Goal: Task Accomplishment & Management: Manage account settings

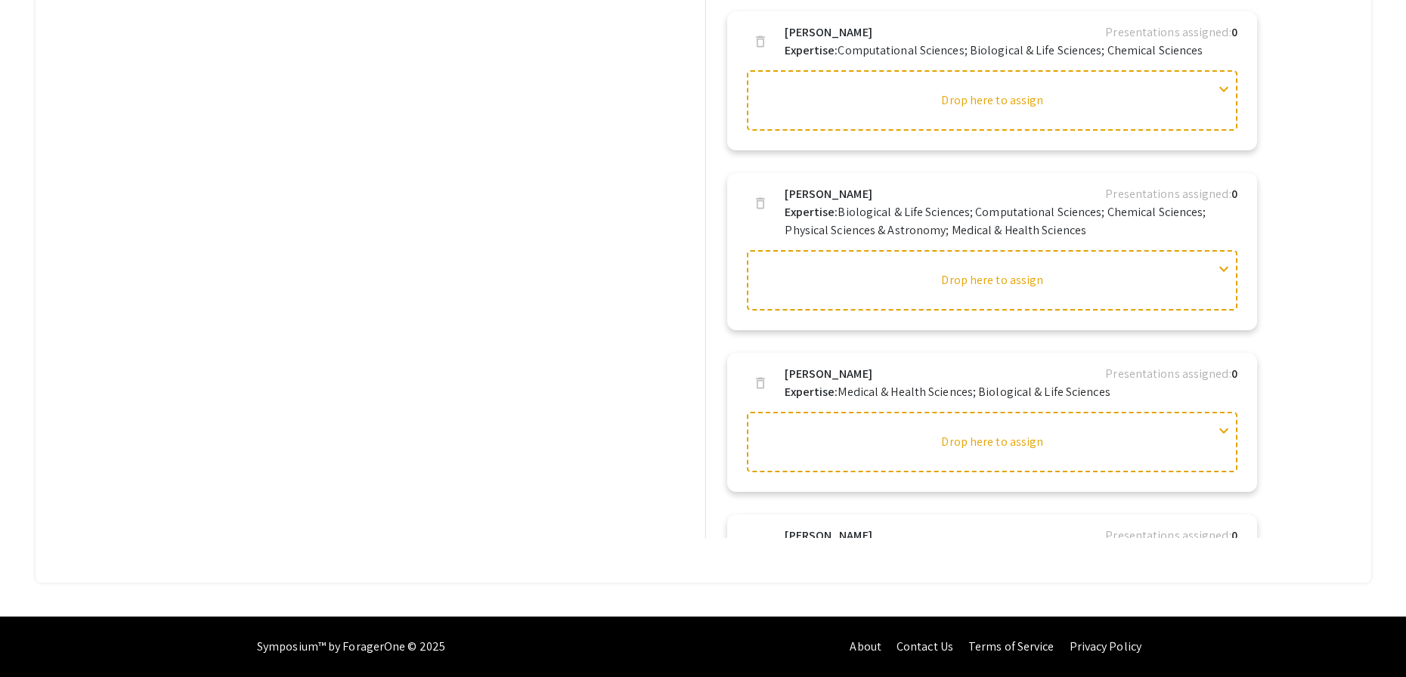
scroll to position [1880, 0]
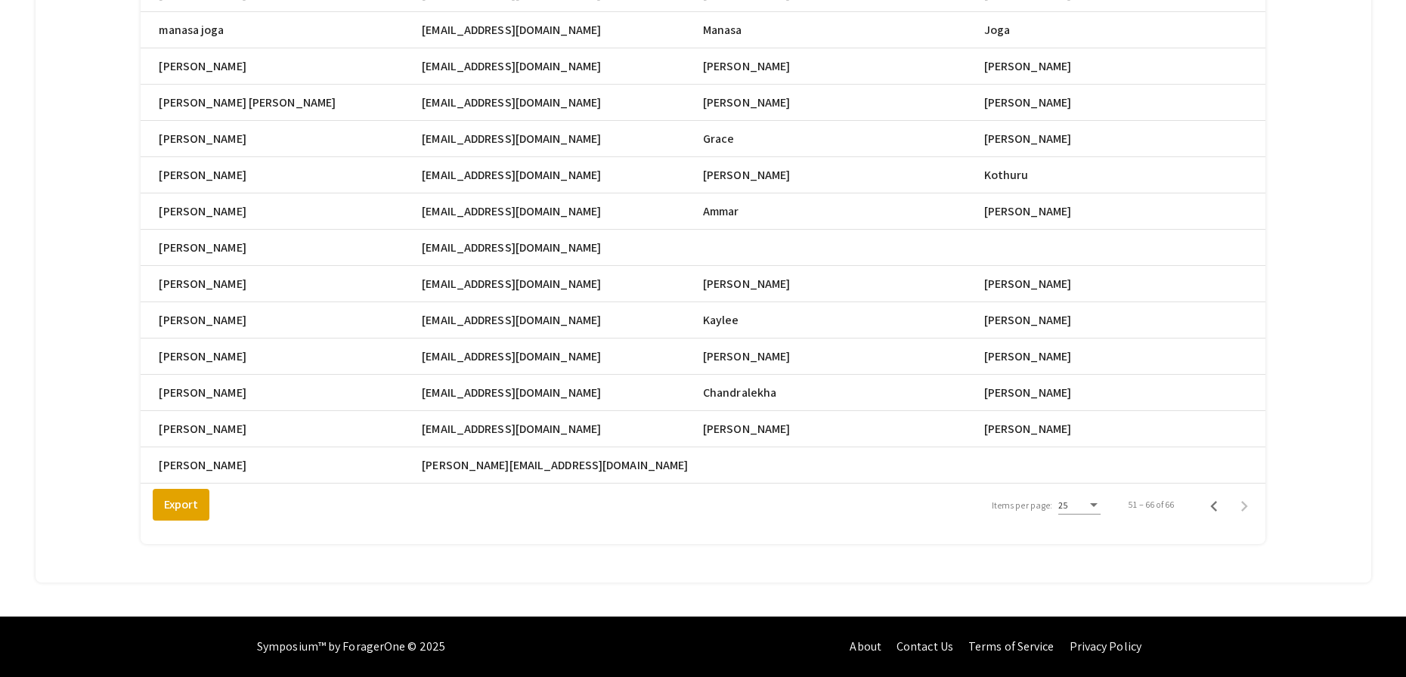
scroll to position [0, 737]
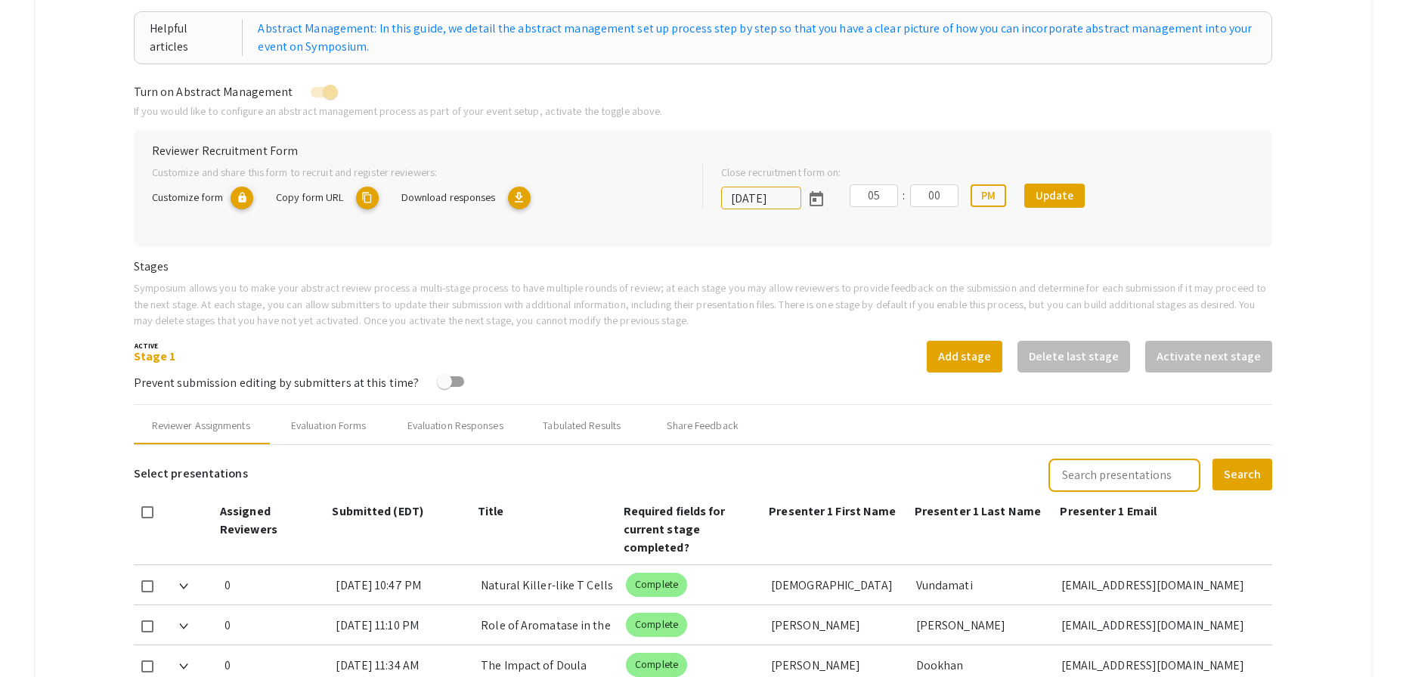
scroll to position [172, 0]
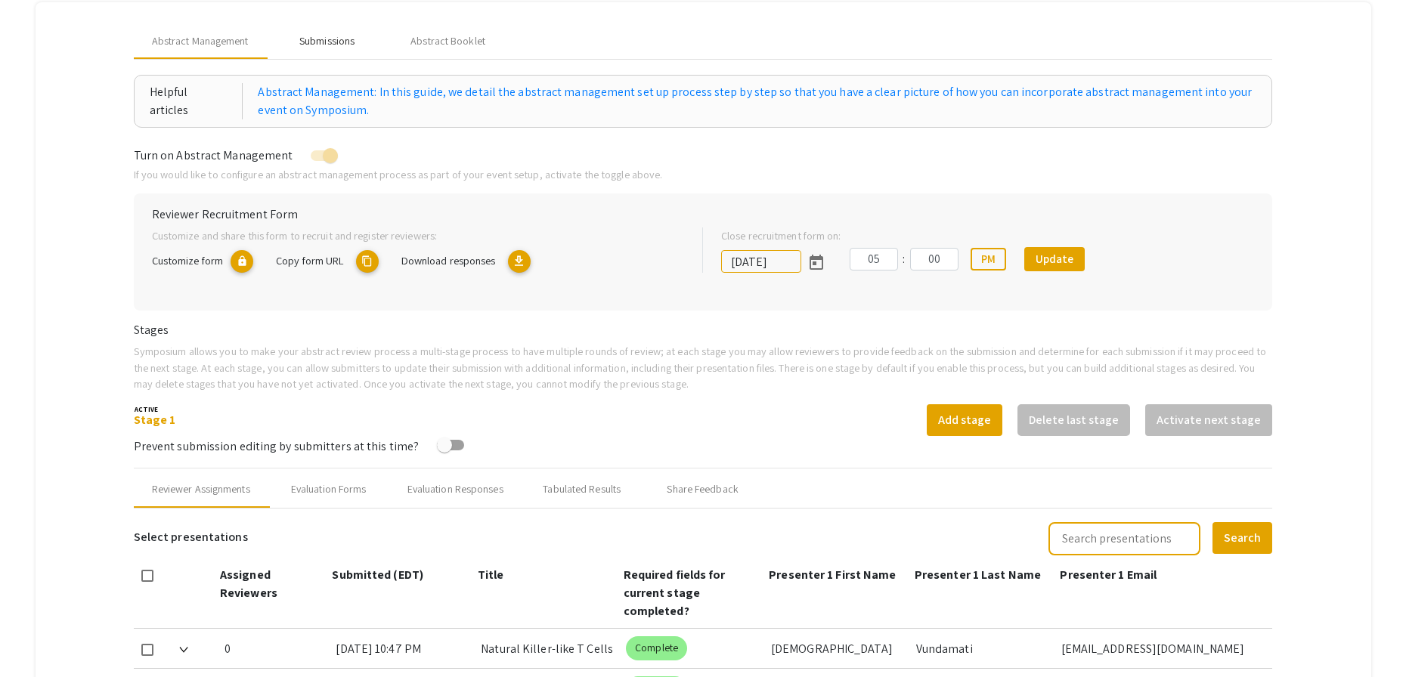
click at [306, 50] on div "Submissions" at bounding box center [327, 41] width 121 height 36
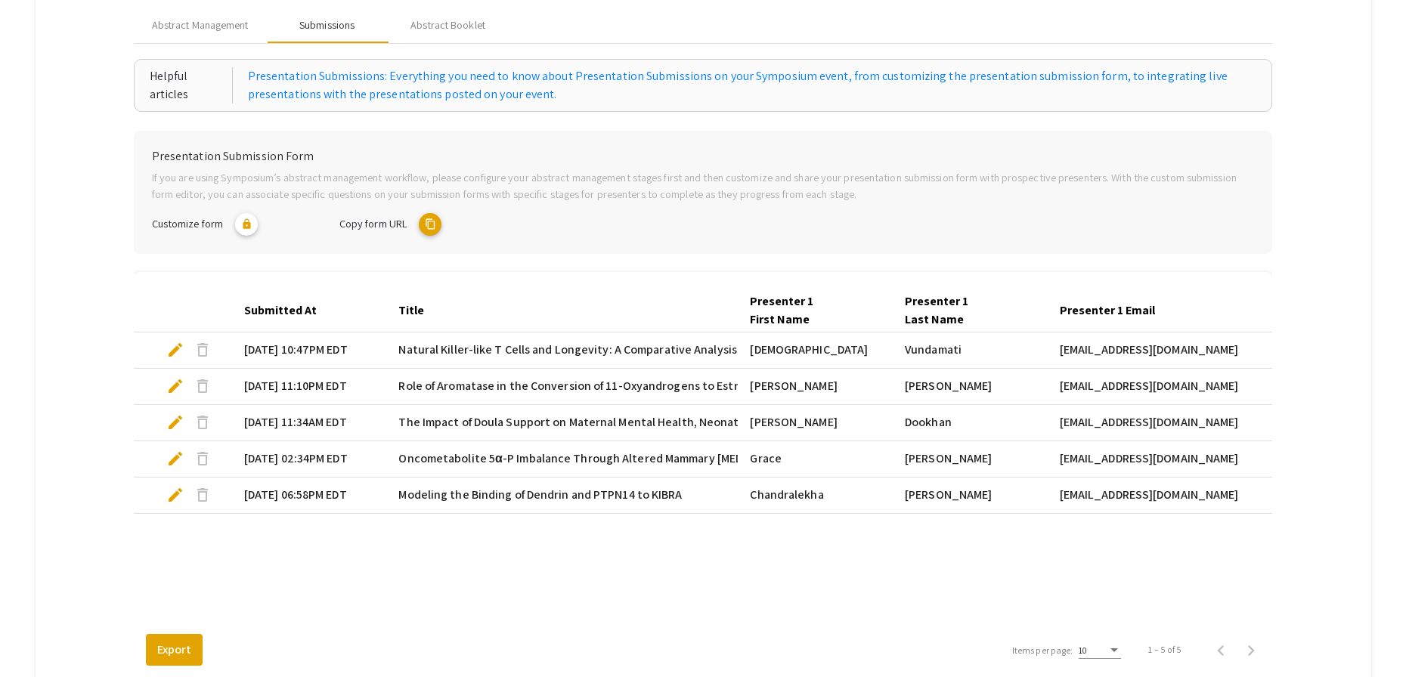
scroll to position [186, 0]
click at [435, 227] on mat-icon "content_copy" at bounding box center [430, 226] width 23 height 23
click at [1352, 90] on mat-tab-group "Abstract Management Submissions Abstract Booklet Helpful articles Presentation …" at bounding box center [703, 349] width 1335 height 723
click at [1321, 151] on mat-tab-group "Abstract Management Submissions Abstract Booklet Helpful articles Presentation …" at bounding box center [703, 349] width 1335 height 723
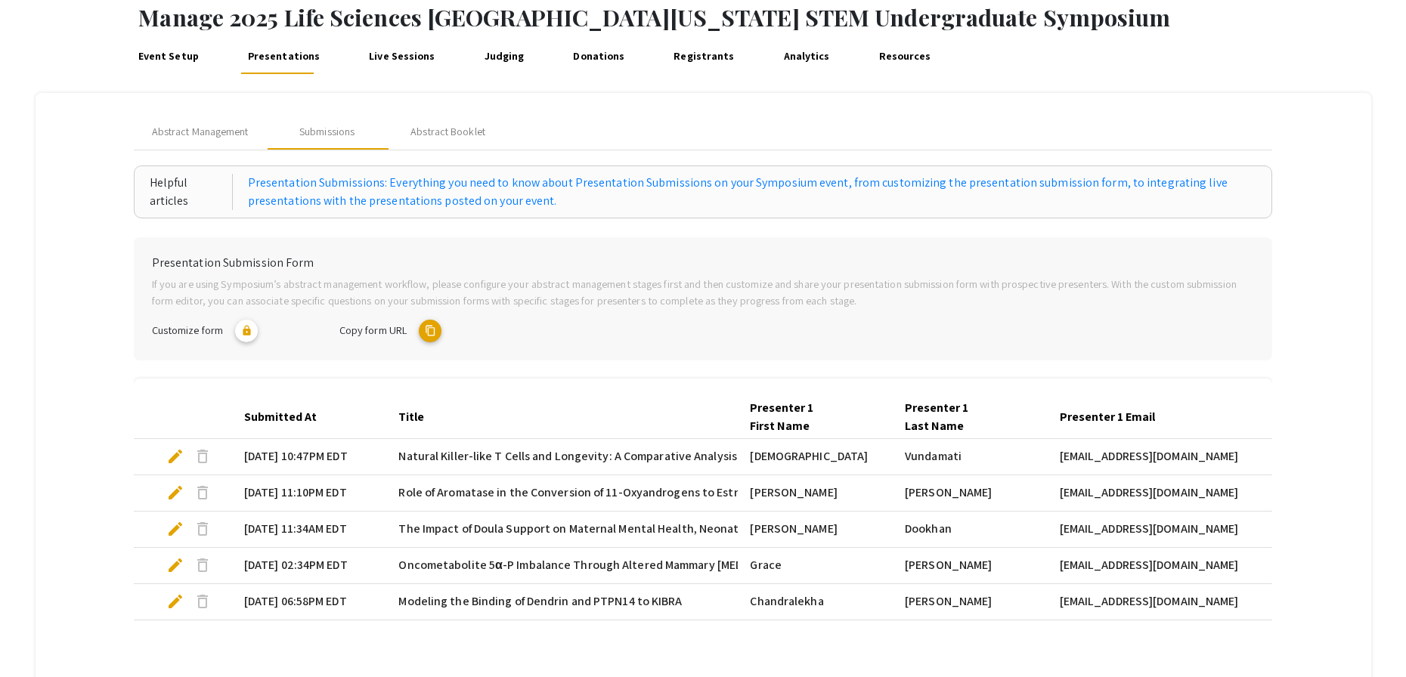
scroll to position [0, 0]
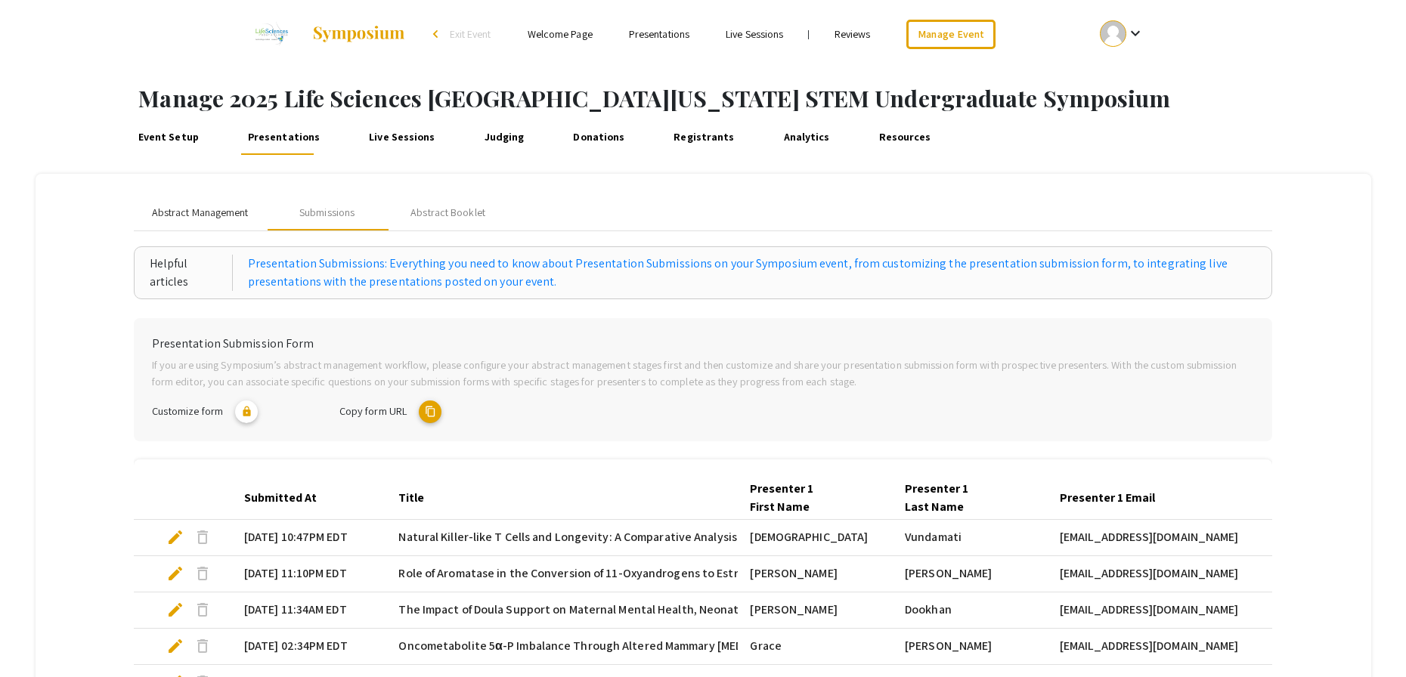
click at [213, 209] on span "Abstract Management" at bounding box center [200, 213] width 97 height 16
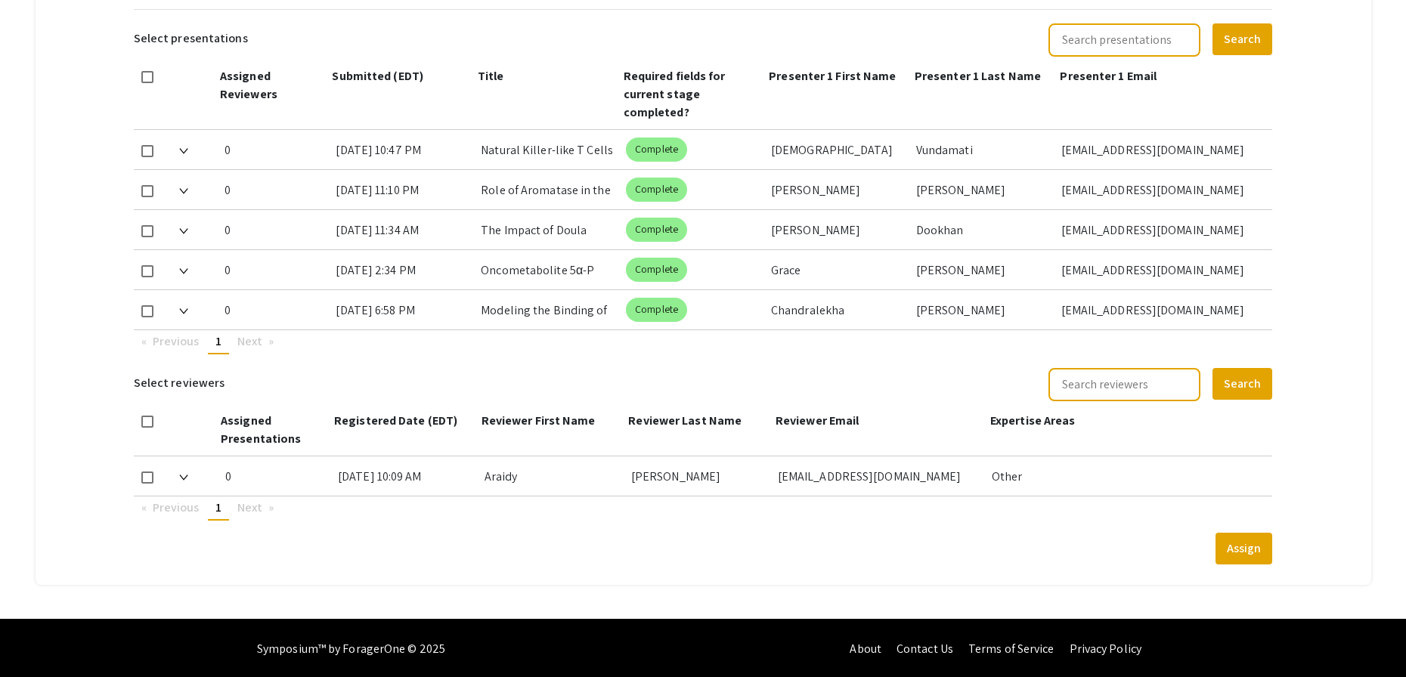
scroll to position [673, 0]
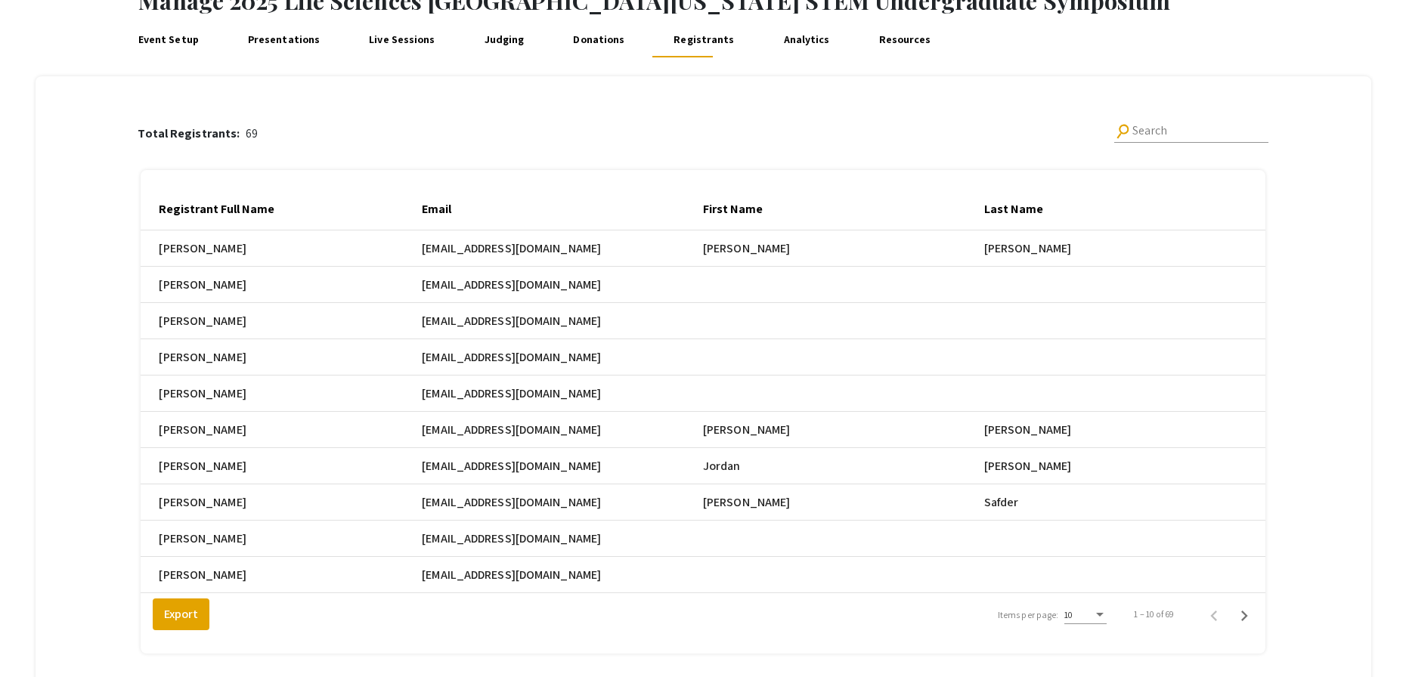
scroll to position [218, 0]
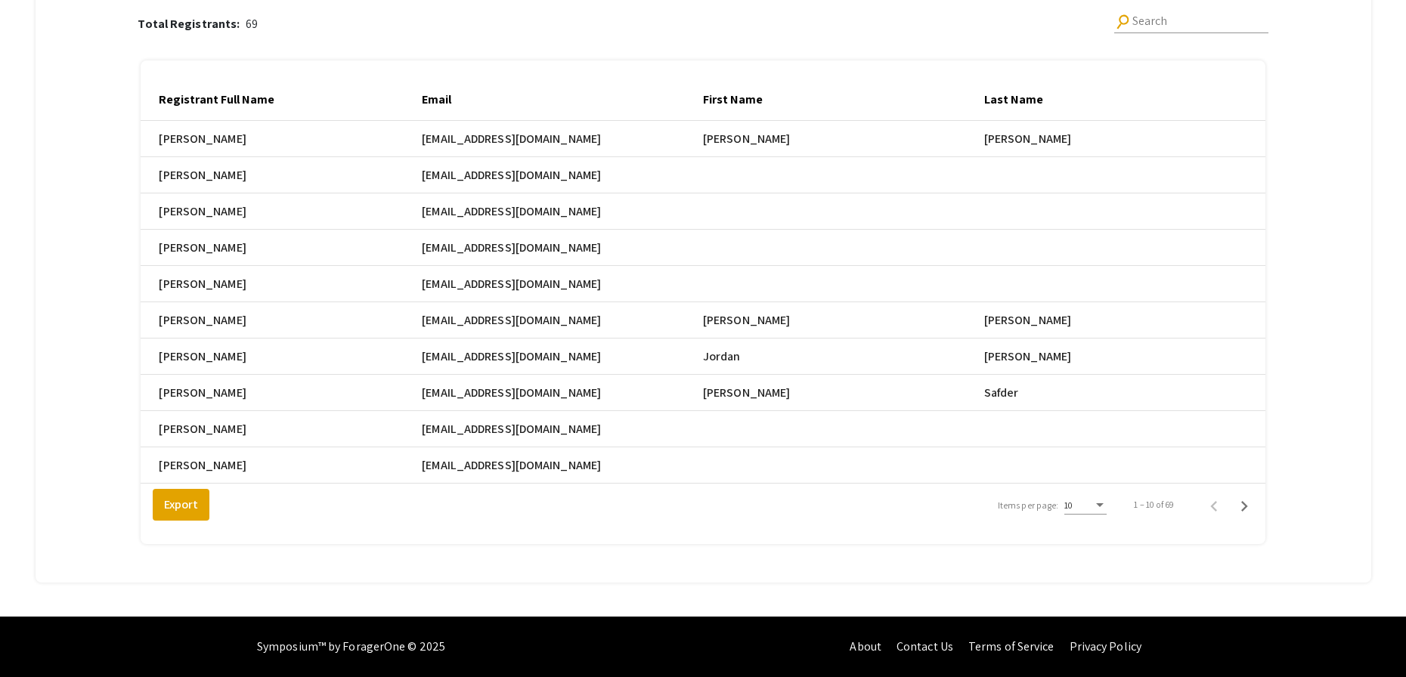
click at [1103, 503] on div "Items per page:" at bounding box center [1100, 505] width 8 height 4
click at [1100, 541] on span "25" at bounding box center [1094, 532] width 42 height 27
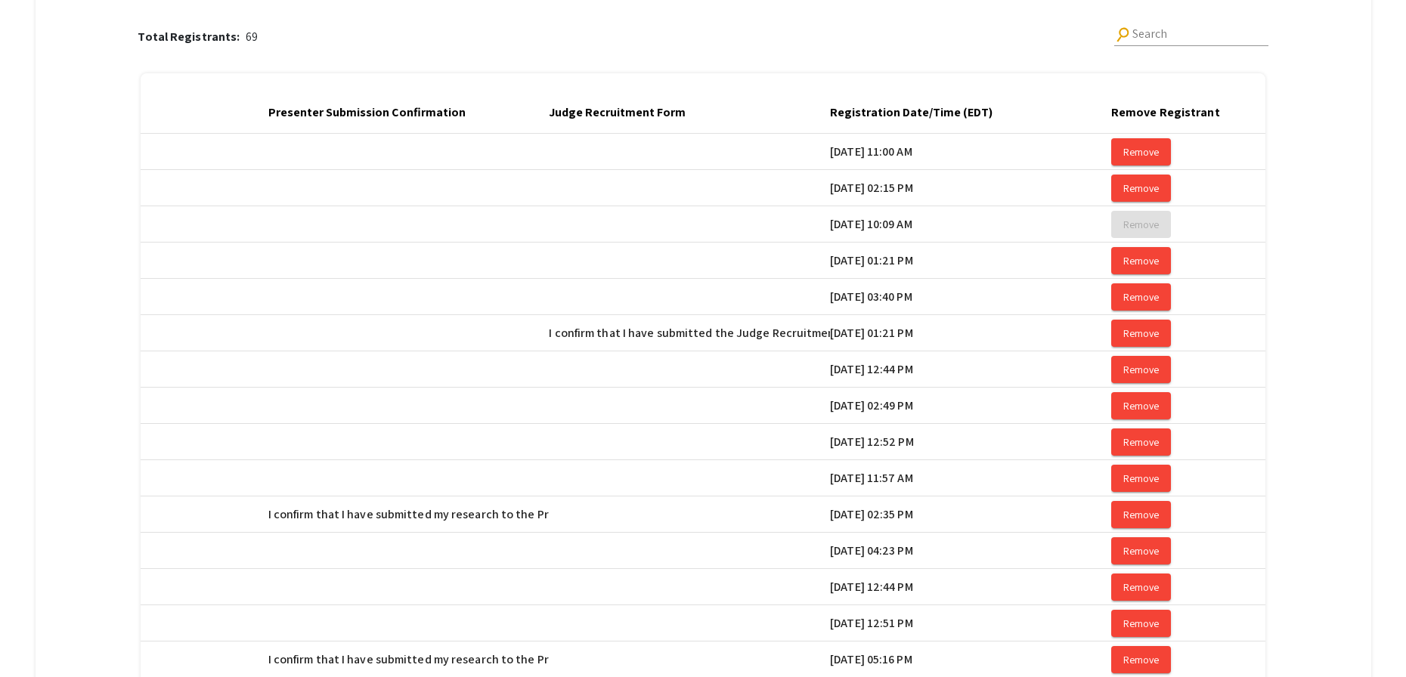
scroll to position [0, 2403]
click at [1001, 116] on div at bounding box center [1000, 113] width 2 height 8
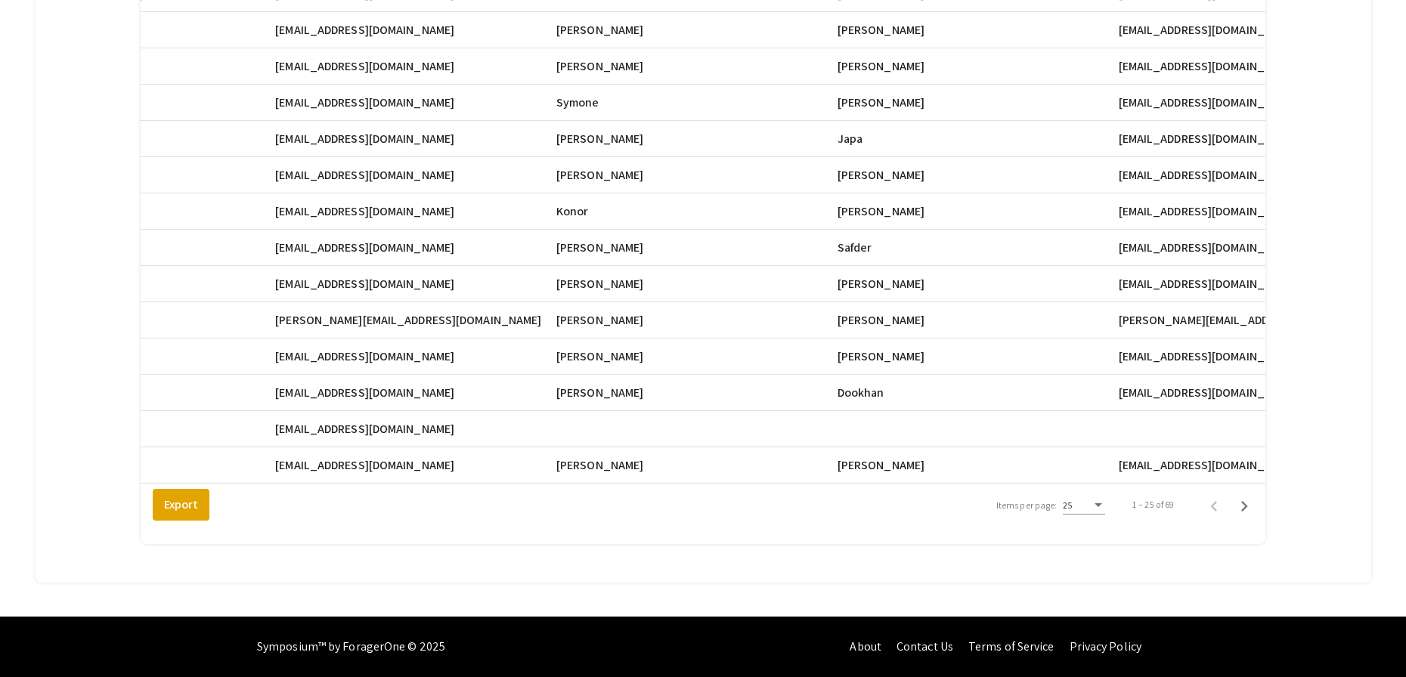
scroll to position [0, 0]
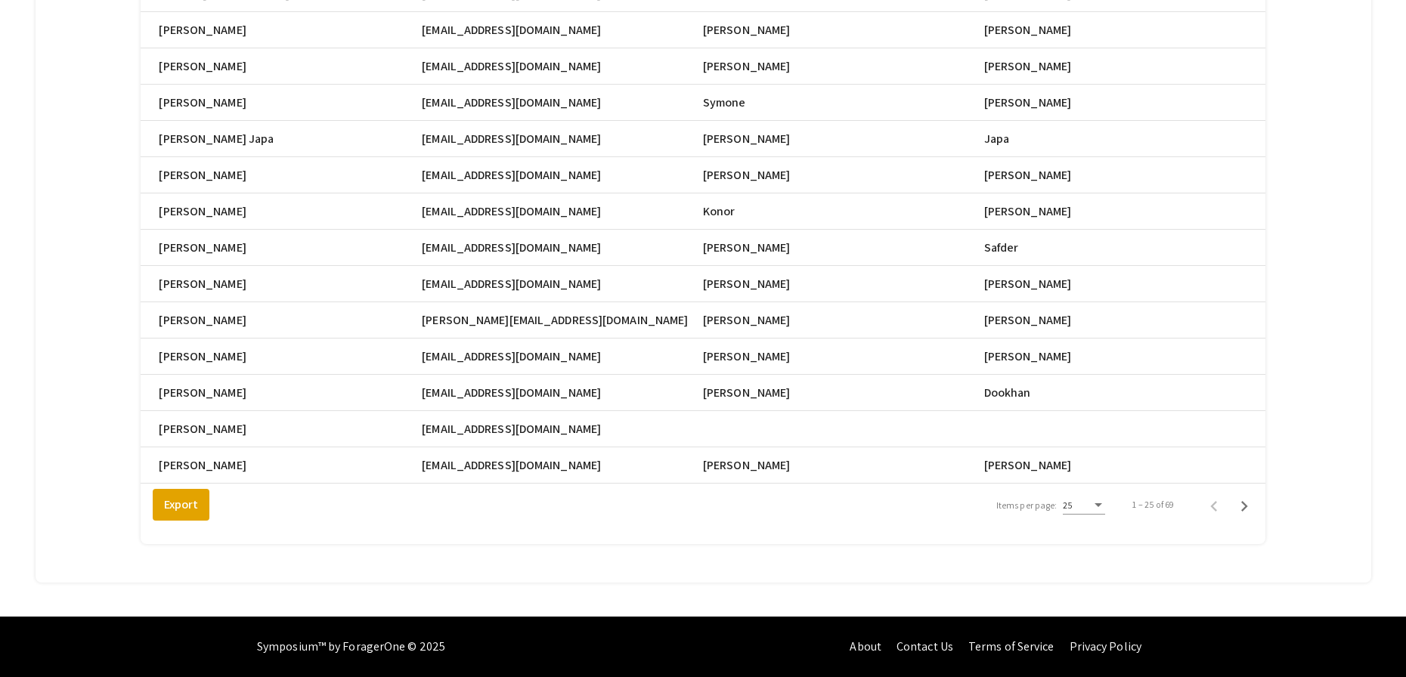
click at [1105, 511] on div "25" at bounding box center [1083, 502] width 42 height 26
click at [1176, 532] on div at bounding box center [703, 338] width 1406 height 677
click at [1254, 509] on icon "Next page" at bounding box center [1243, 506] width 21 height 21
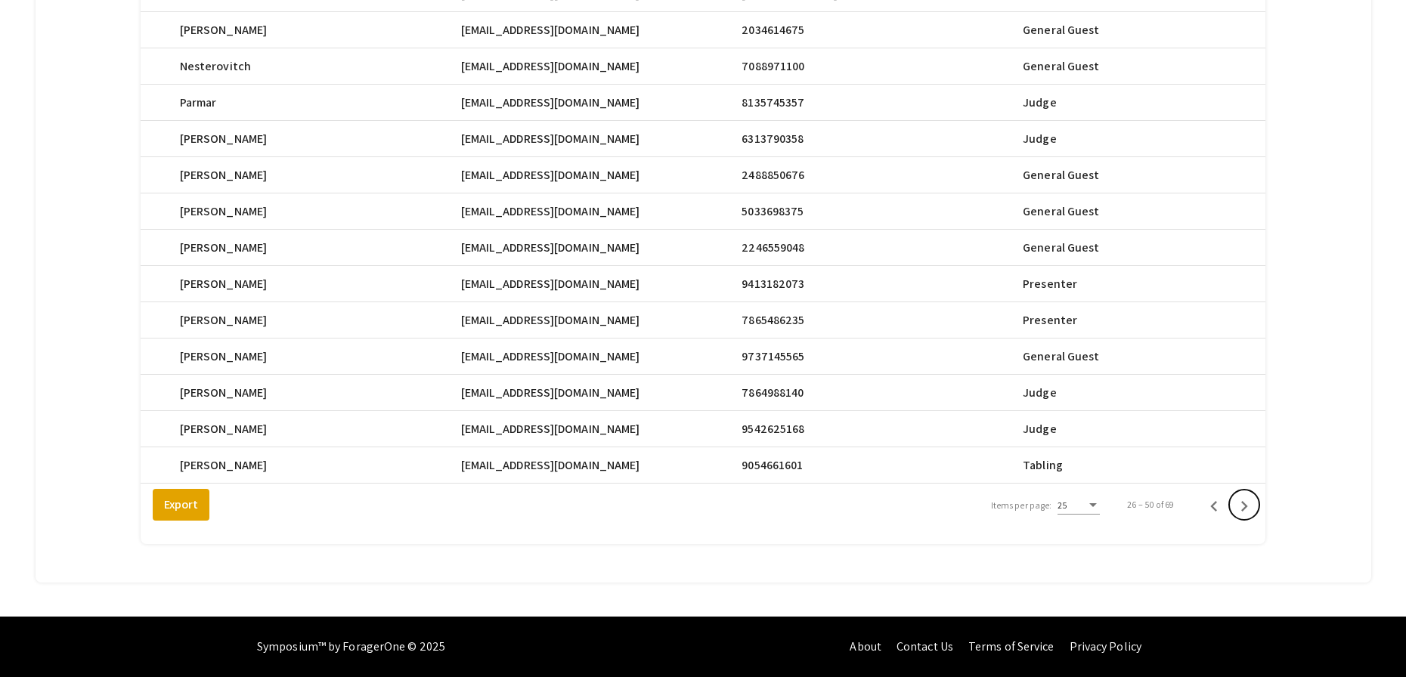
scroll to position [0, 801]
click at [1254, 511] on icon "Next page" at bounding box center [1243, 506] width 21 height 21
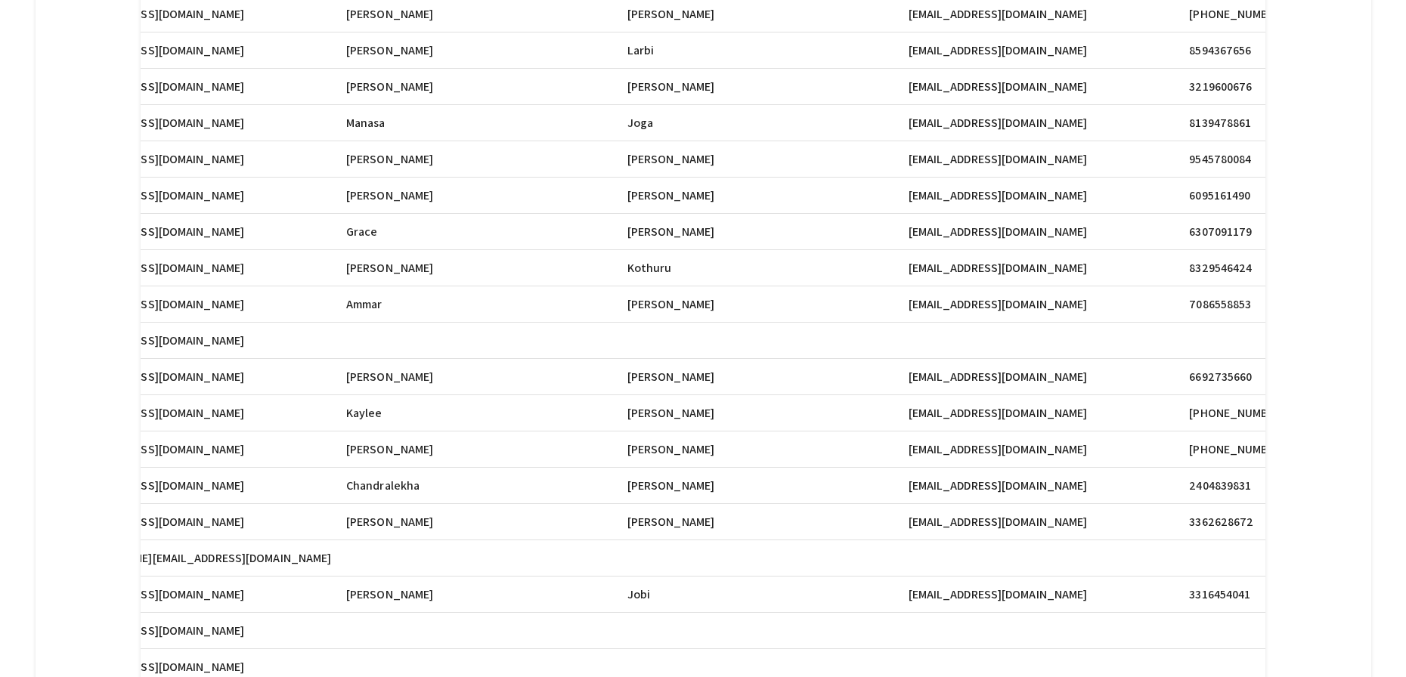
scroll to position [0, 357]
drag, startPoint x: 920, startPoint y: 525, endPoint x: 1050, endPoint y: 522, distance: 129.3
click at [1050, 23] on span "[EMAIL_ADDRESS][DOMAIN_NAME]" at bounding box center [997, 14] width 179 height 18
copy span "[EMAIL_ADDRESS][DOMAIN_NAME]"
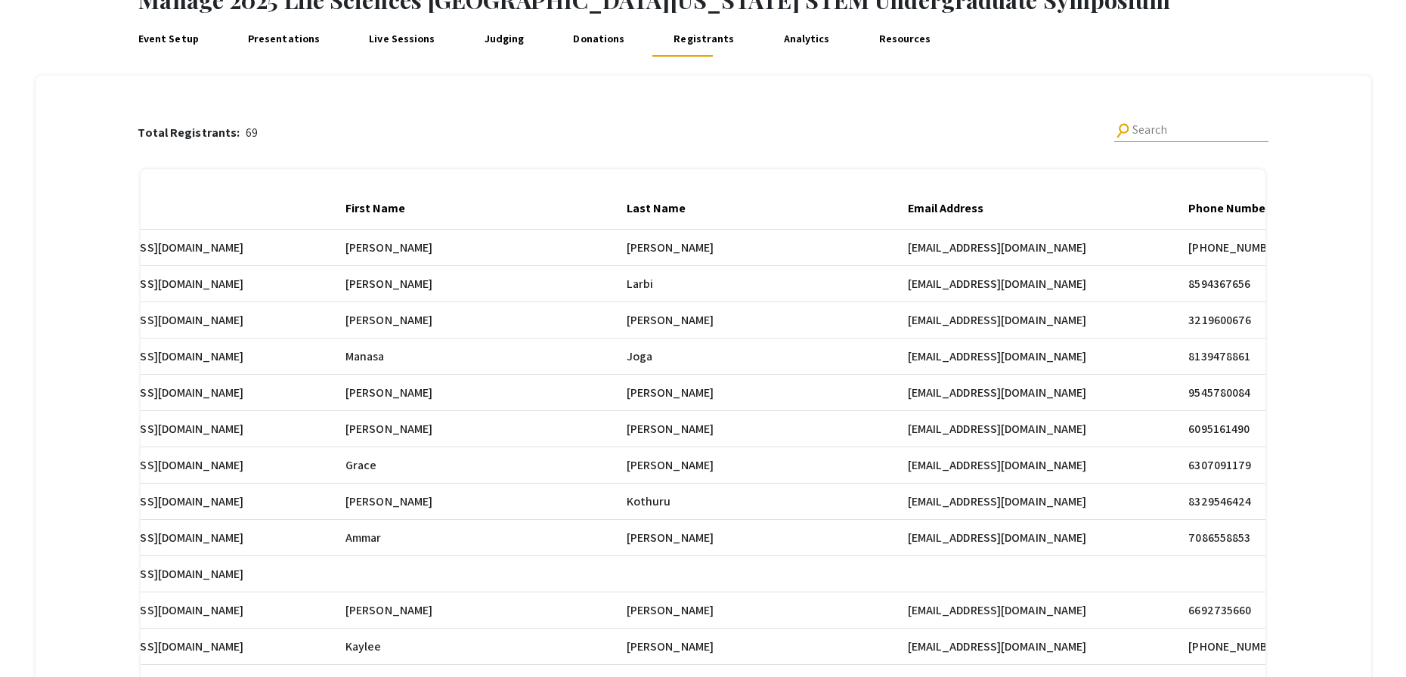
scroll to position [0, 0]
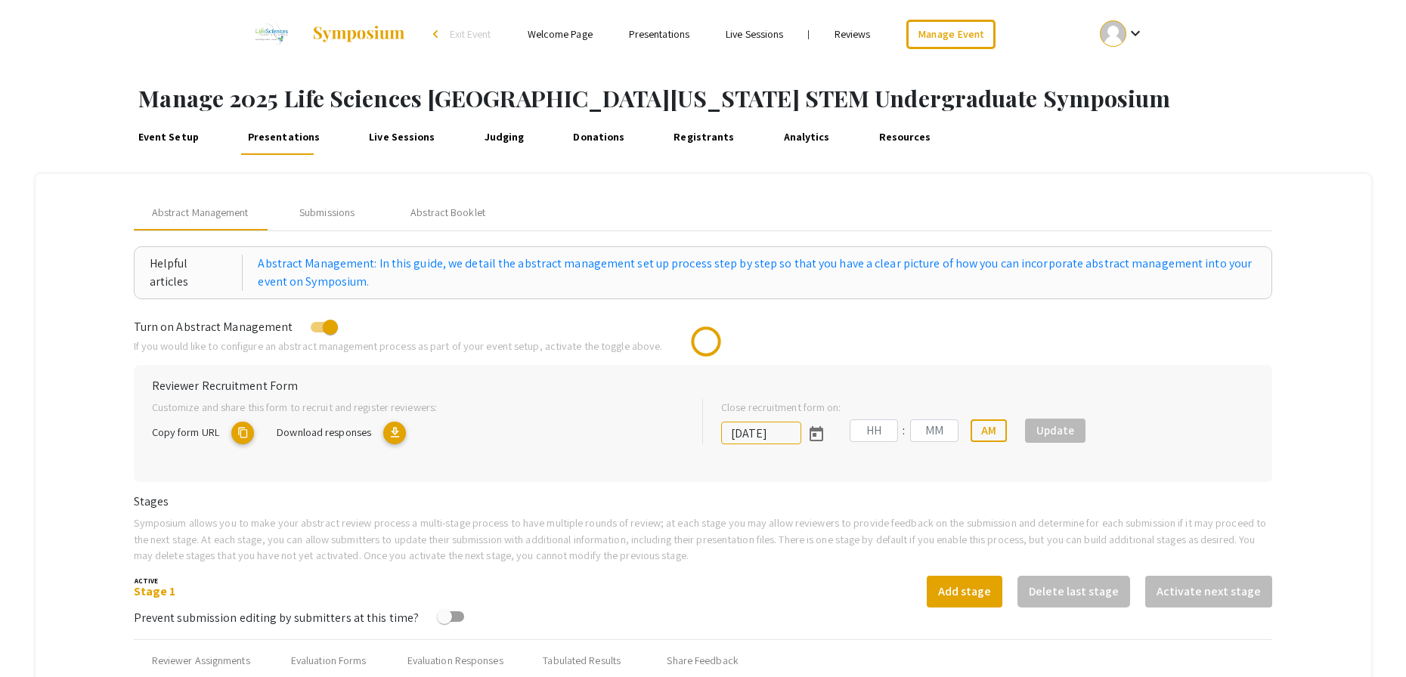
type input "[DATE]"
type input "05"
type input "00"
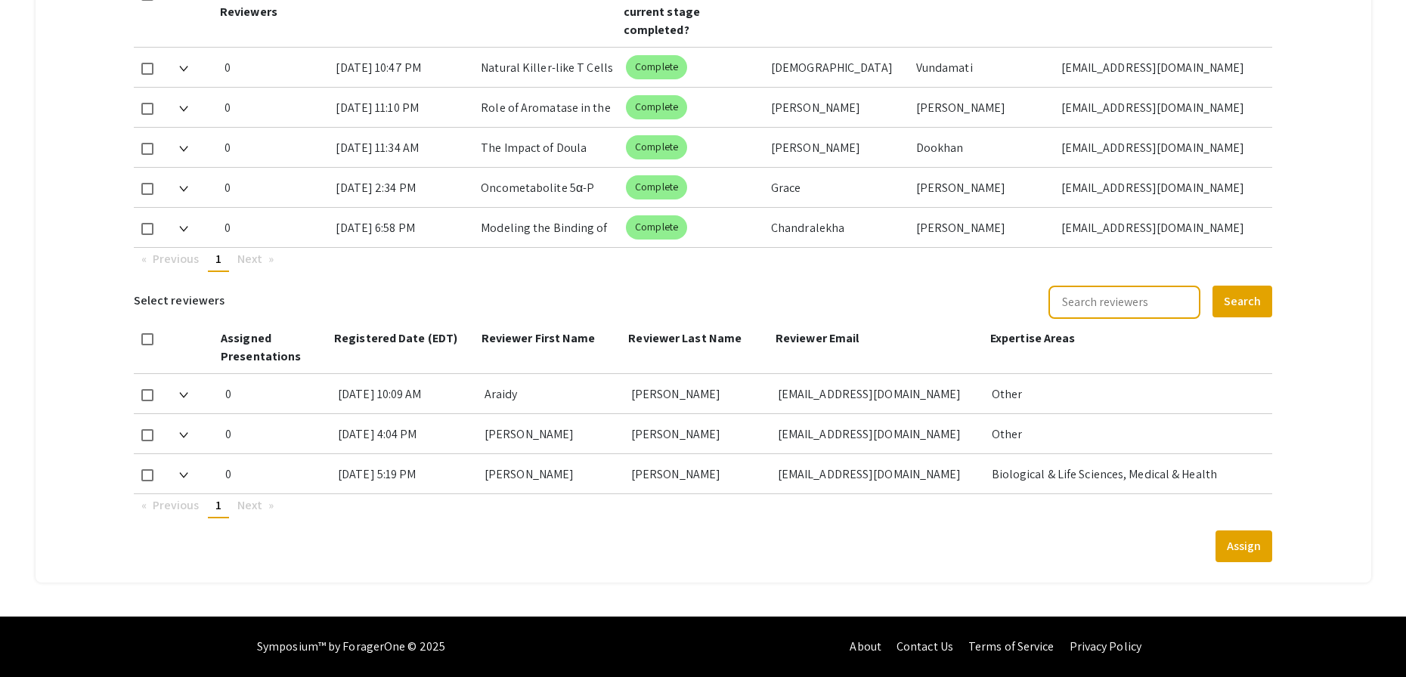
scroll to position [752, 0]
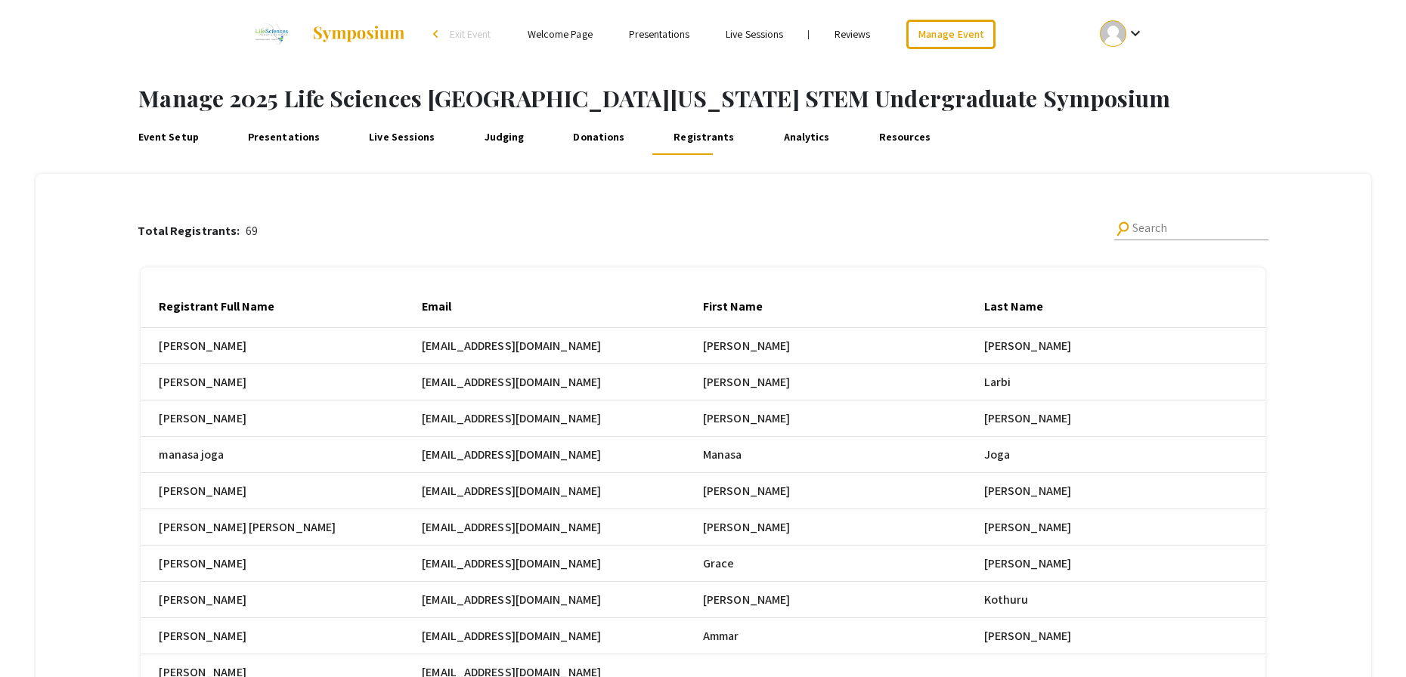
scroll to position [0, 357]
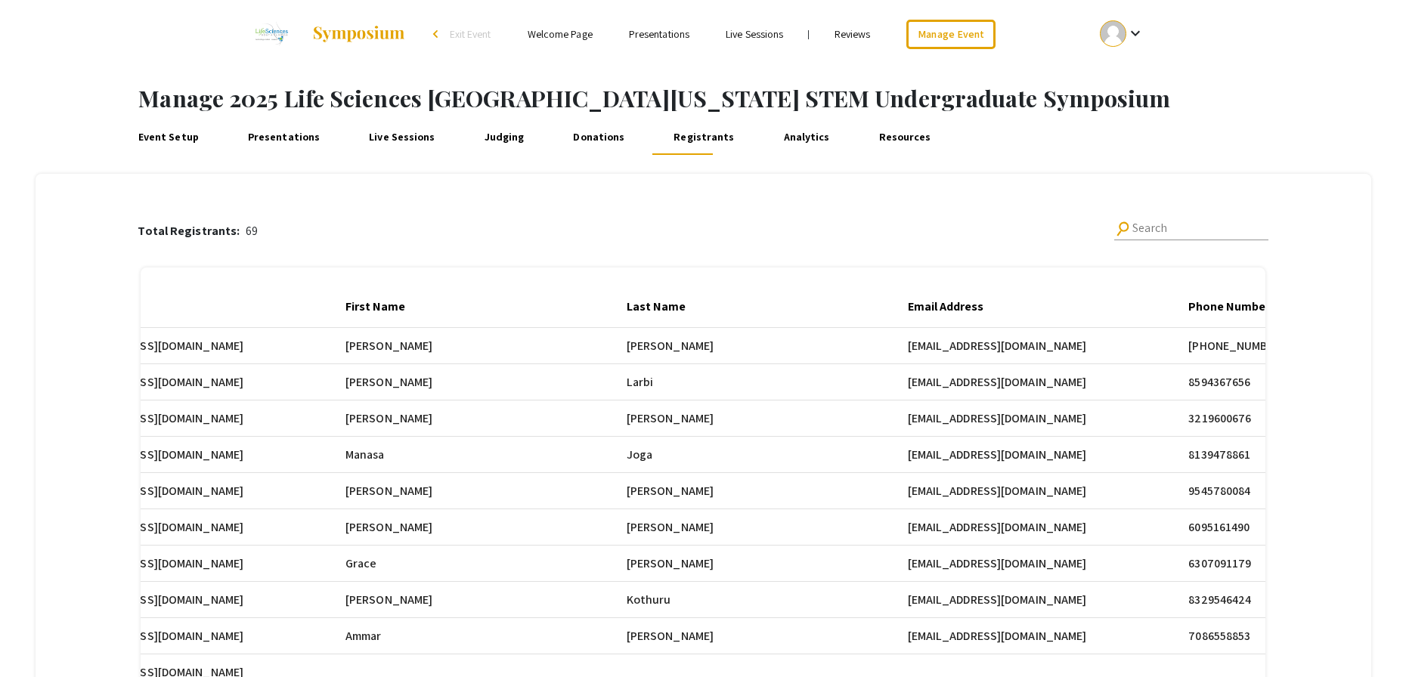
click at [1320, 302] on div "Total Registrants: 69 search Search Registrant Full Name Email First Name Last …" at bounding box center [702, 636] width 1293 height 924
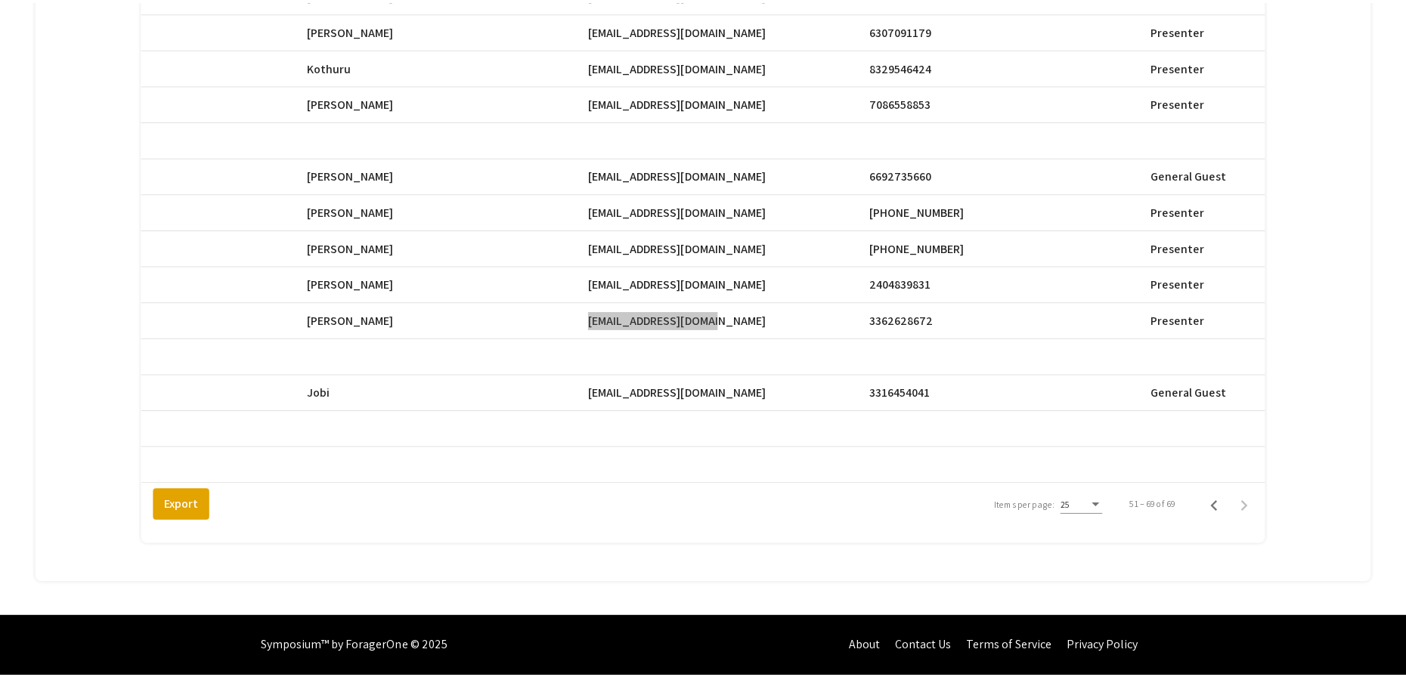
scroll to position [0, 682]
